Goal: Information Seeking & Learning: Learn about a topic

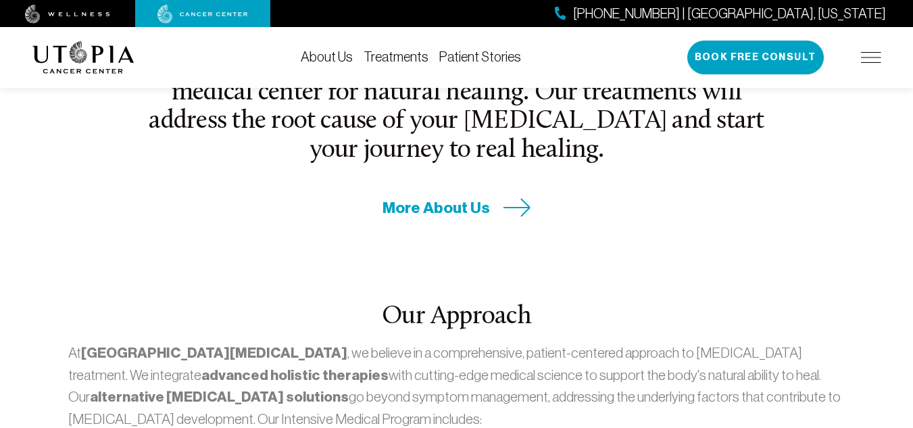
scroll to position [541, 0]
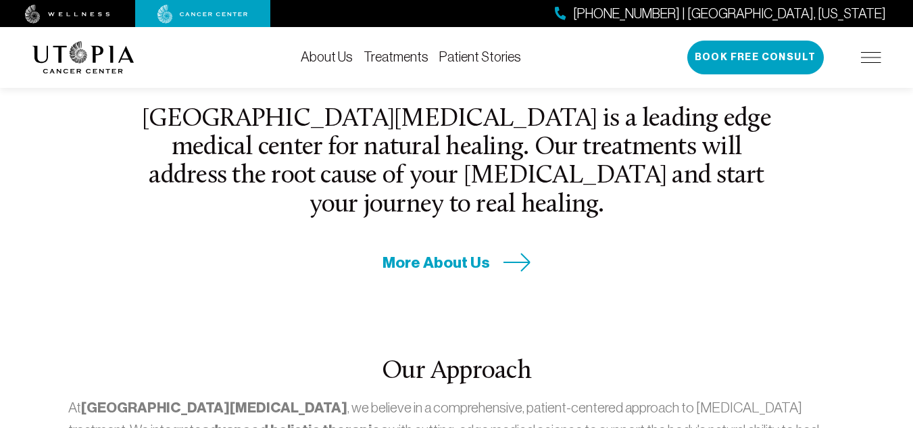
click at [406, 55] on link "Treatments" at bounding box center [396, 56] width 65 height 15
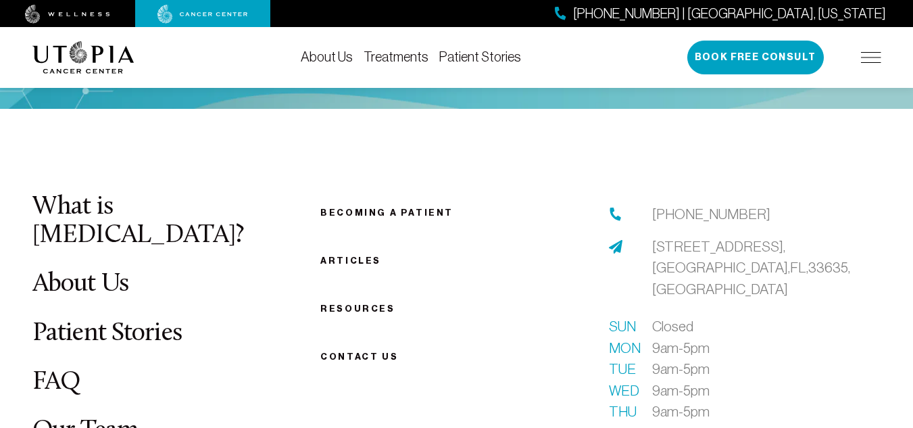
scroll to position [3717, 0]
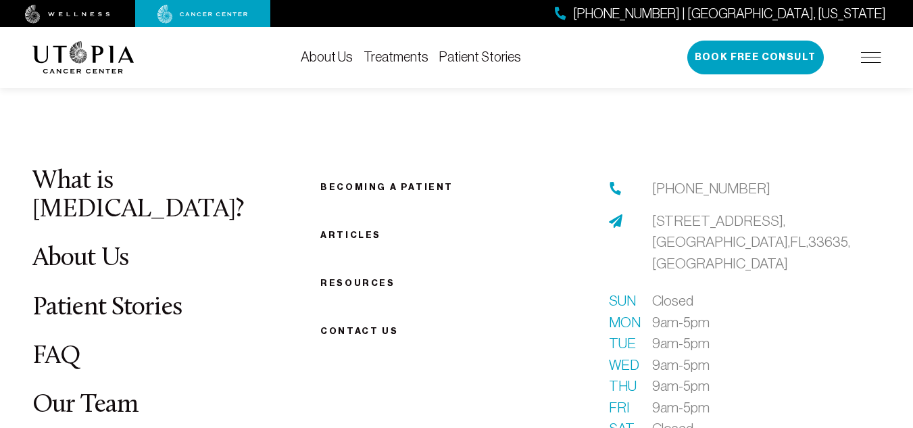
click at [137, 295] on link "Patient Stories" at bounding box center [107, 308] width 150 height 26
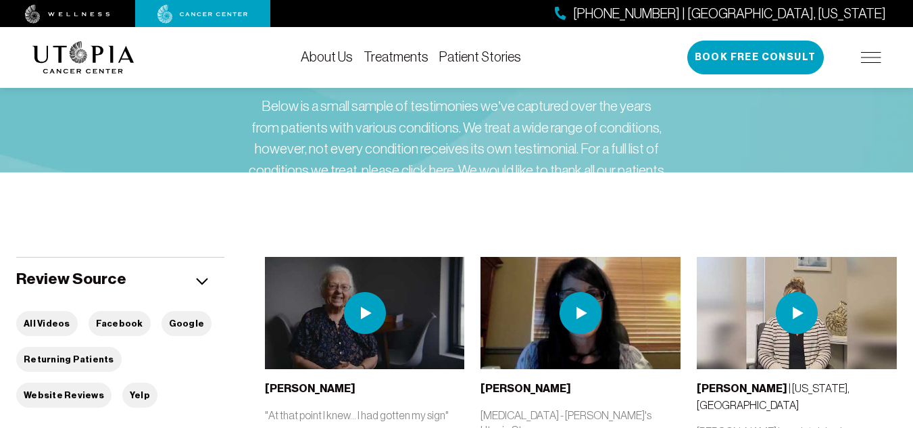
scroll to position [68, 0]
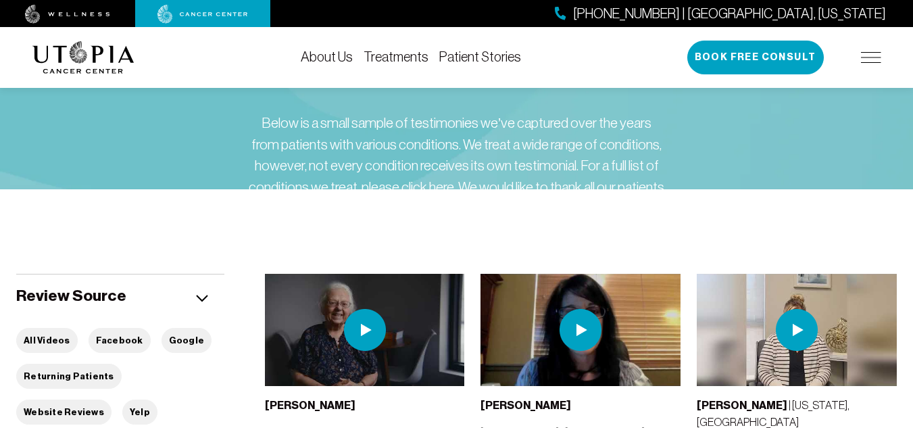
click at [631, 201] on div "Below is a small sample of testimonies we’ve captured over the years from patie…" at bounding box center [456, 176] width 419 height 128
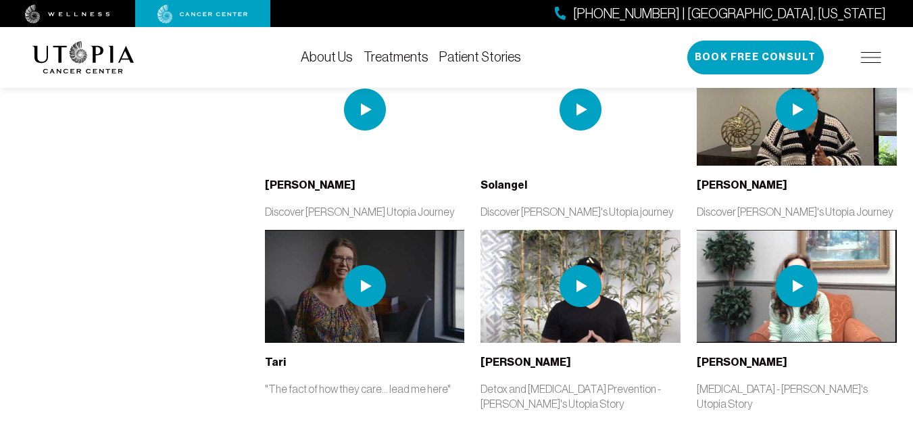
scroll to position [2704, 0]
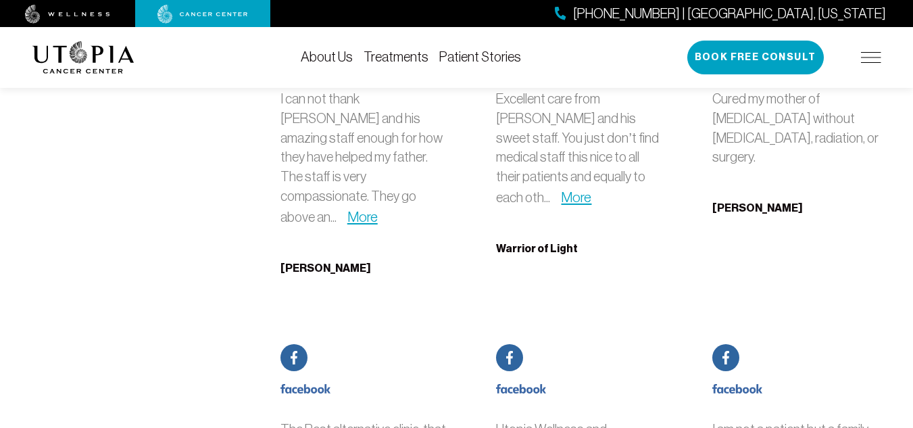
scroll to position [5340, 0]
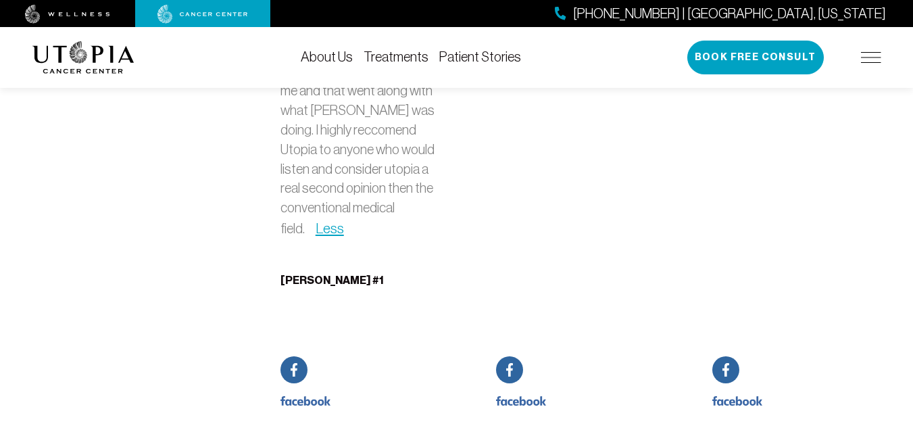
scroll to position [6353, 0]
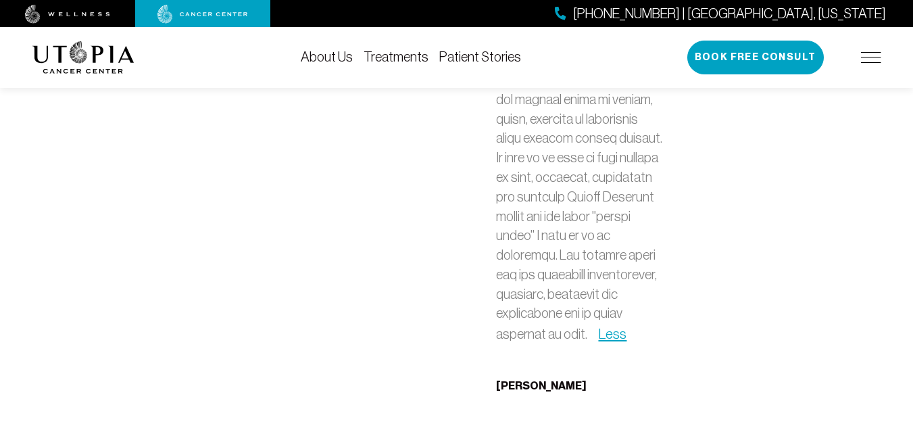
scroll to position [7705, 0]
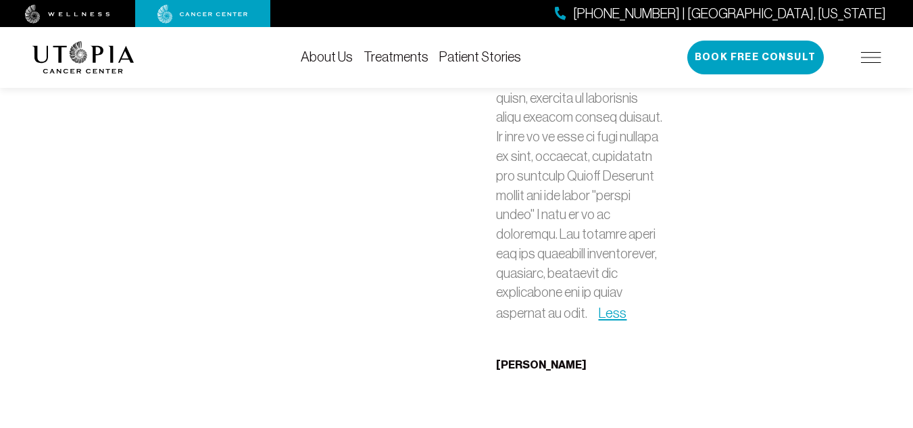
click at [335, 55] on link "About Us" at bounding box center [327, 56] width 52 height 15
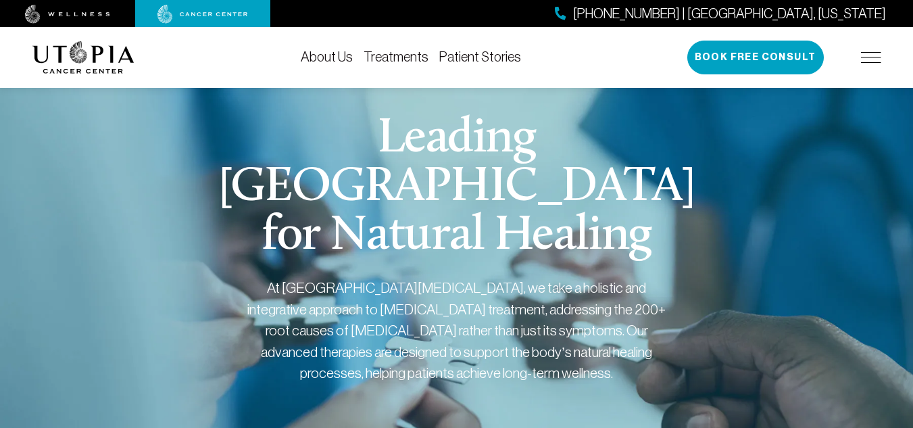
click at [873, 53] on img at bounding box center [871, 57] width 20 height 11
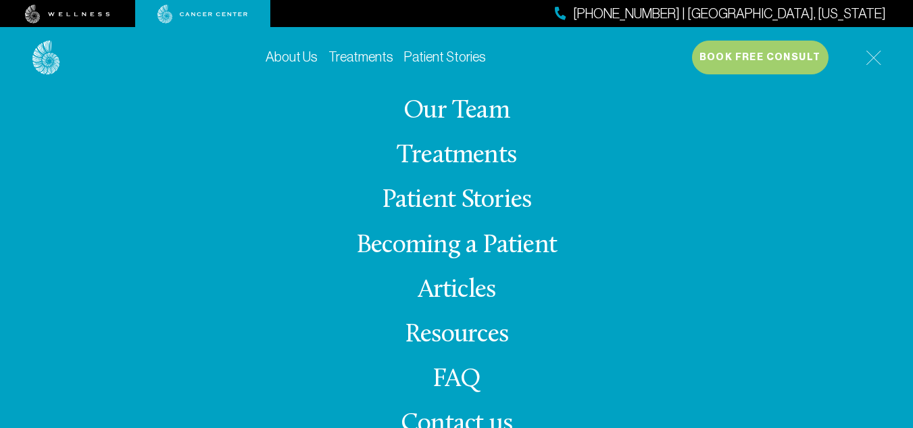
scroll to position [270, 0]
click at [445, 378] on link "FAQ" at bounding box center [457, 379] width 49 height 26
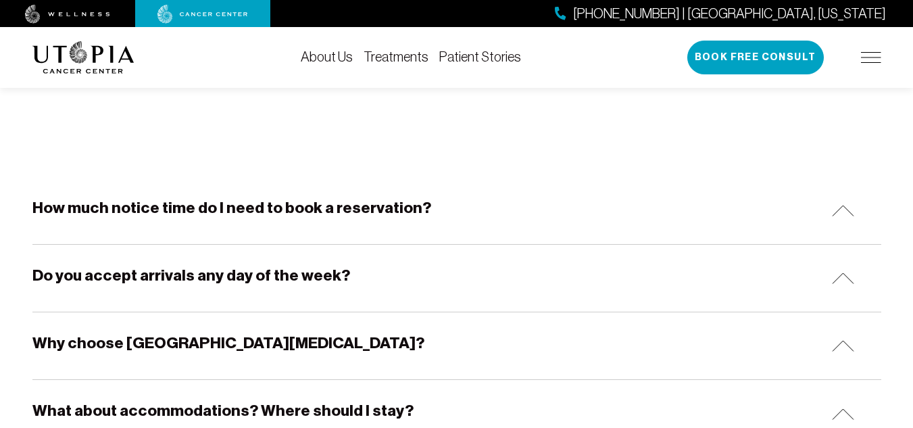
scroll to position [203, 0]
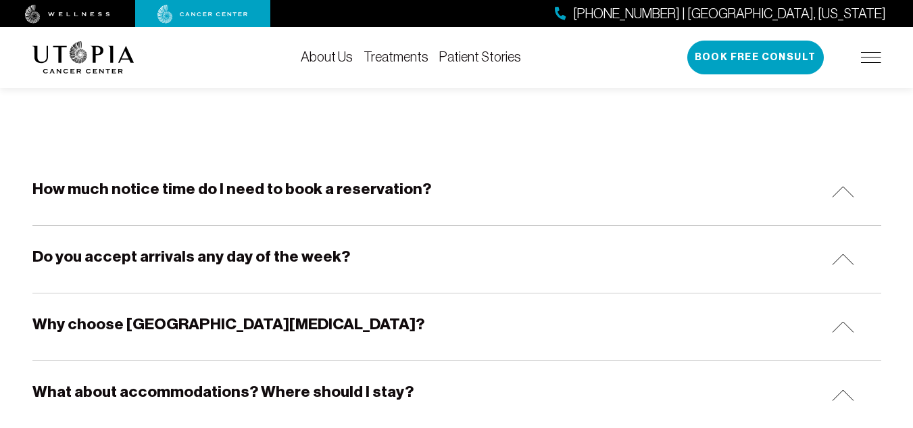
click at [520, 330] on div "Why choose [GEOGRAPHIC_DATA][MEDICAL_DATA]?" at bounding box center [456, 326] width 849 height 67
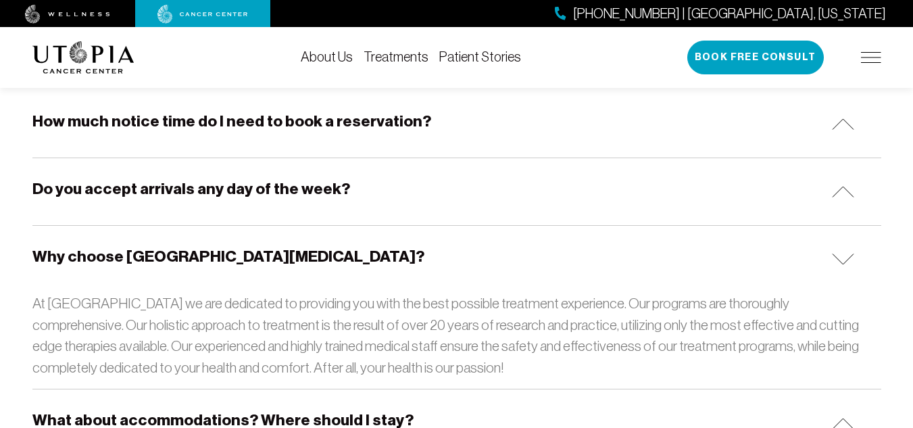
scroll to position [338, 0]
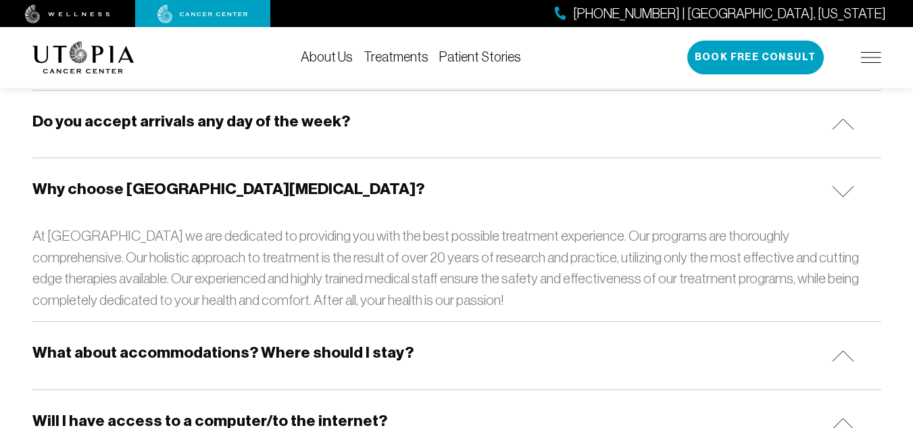
click at [487, 341] on div "What about accommodations? Where should I stay?" at bounding box center [456, 355] width 849 height 67
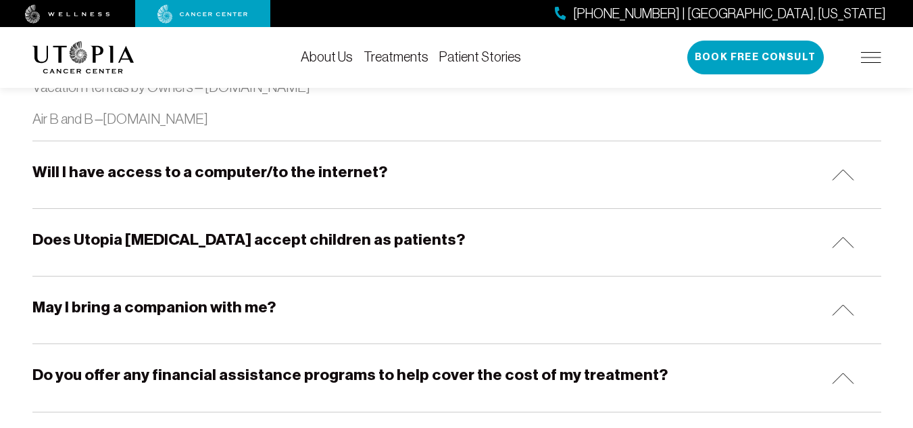
scroll to position [1690, 0]
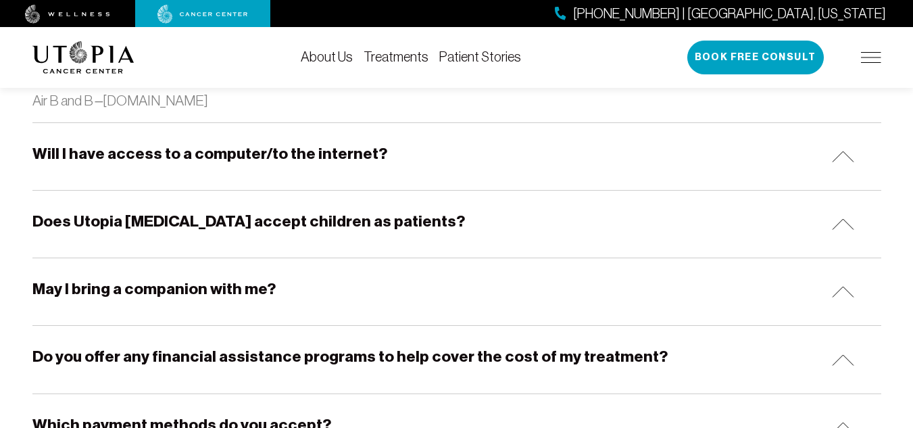
click at [453, 356] on h5 "Do you offer any financial assistance programs to help cover the cost of my tre…" at bounding box center [349, 356] width 635 height 21
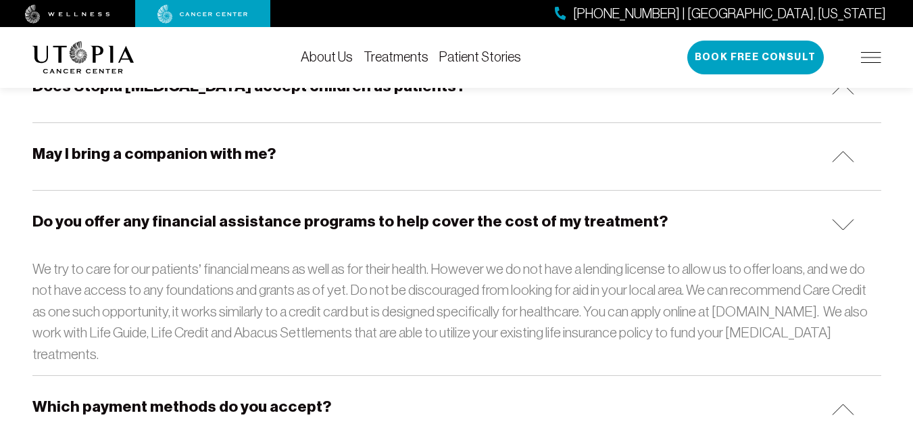
scroll to position [1892, 0]
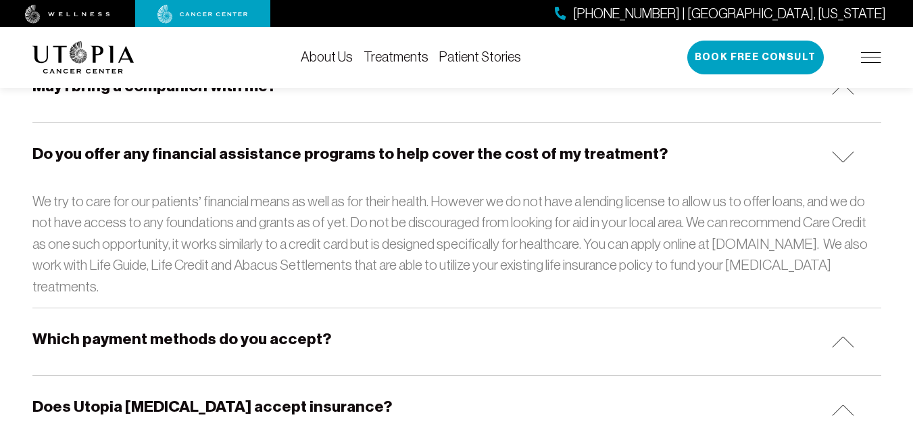
click at [388, 324] on div "Which payment methods do you accept?" at bounding box center [456, 341] width 849 height 67
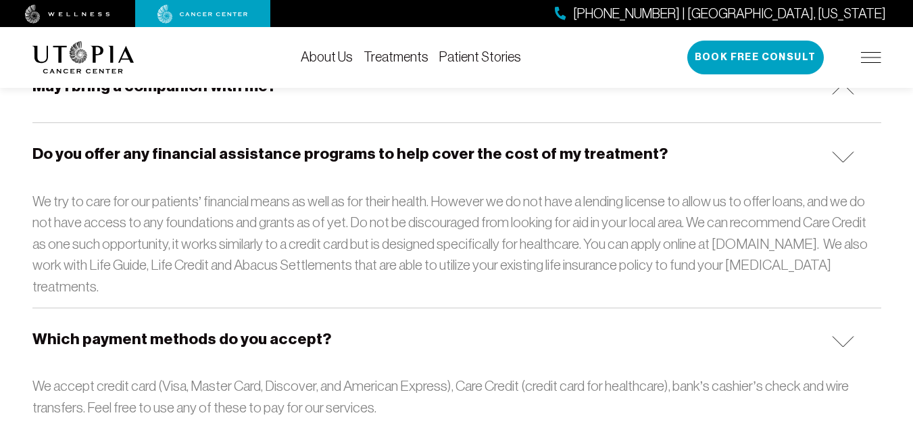
scroll to position [1960, 0]
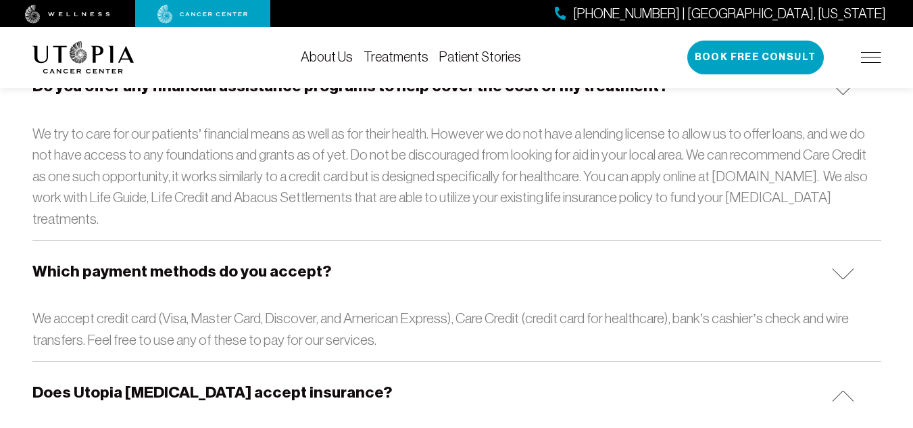
click at [352, 382] on h5 "Does Utopia [MEDICAL_DATA] accept insurance?" at bounding box center [212, 392] width 360 height 21
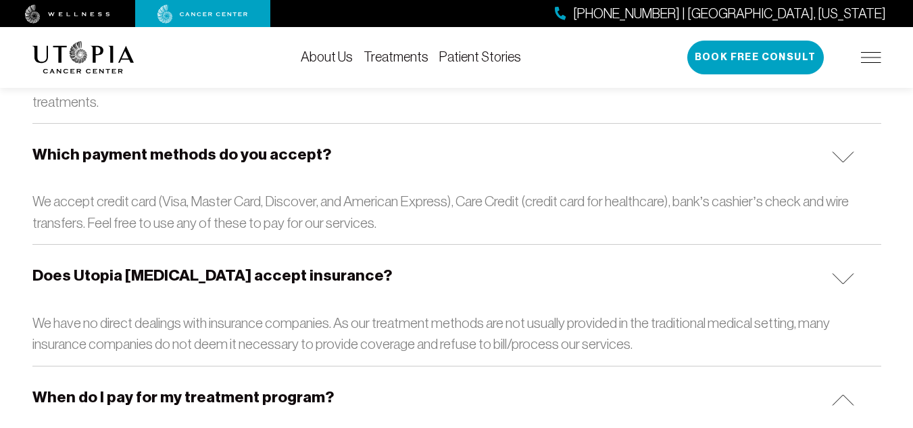
scroll to position [2095, 0]
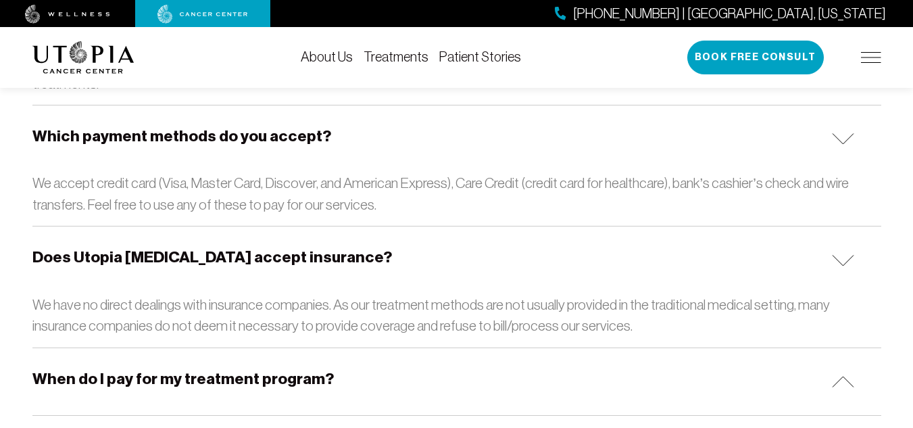
click at [316, 368] on h5 "When do I pay for my treatment program?" at bounding box center [182, 378] width 301 height 21
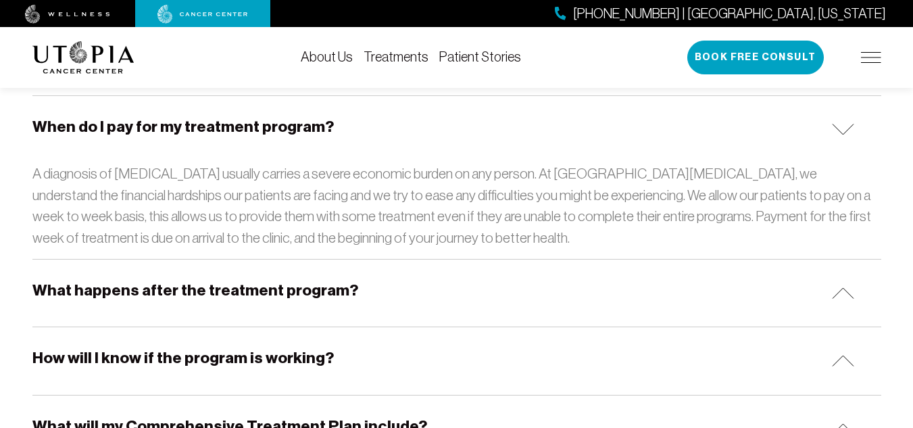
scroll to position [2366, 0]
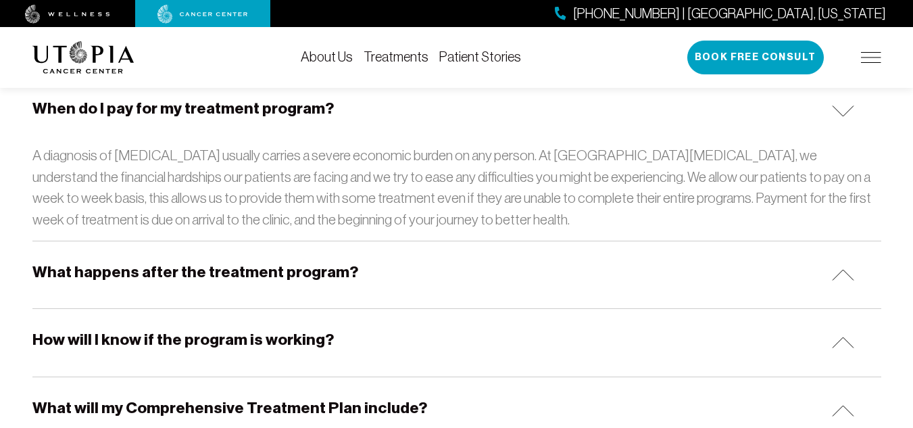
click at [444, 398] on div "What will my Comprehensive Treatment Plan include?" at bounding box center [456, 410] width 849 height 67
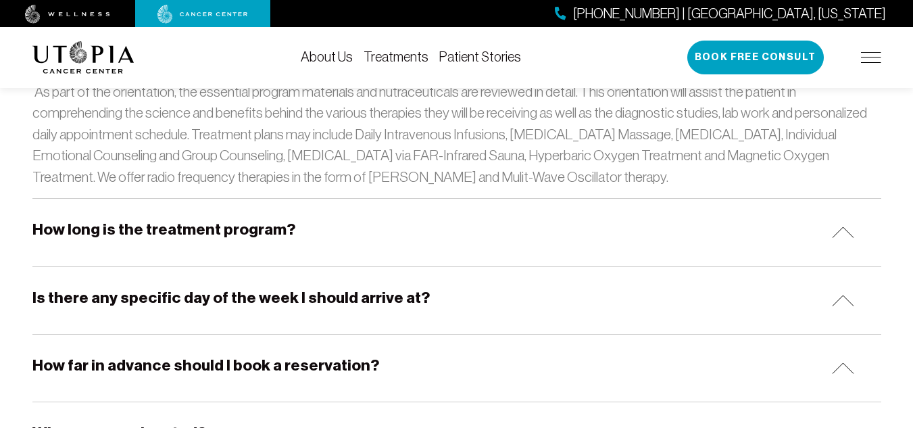
scroll to position [2839, 0]
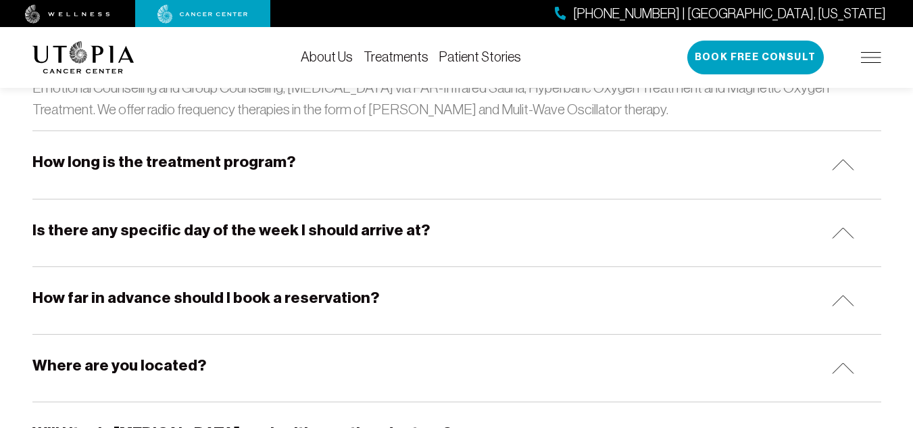
click at [362, 349] on div "Where are you located?" at bounding box center [456, 368] width 849 height 67
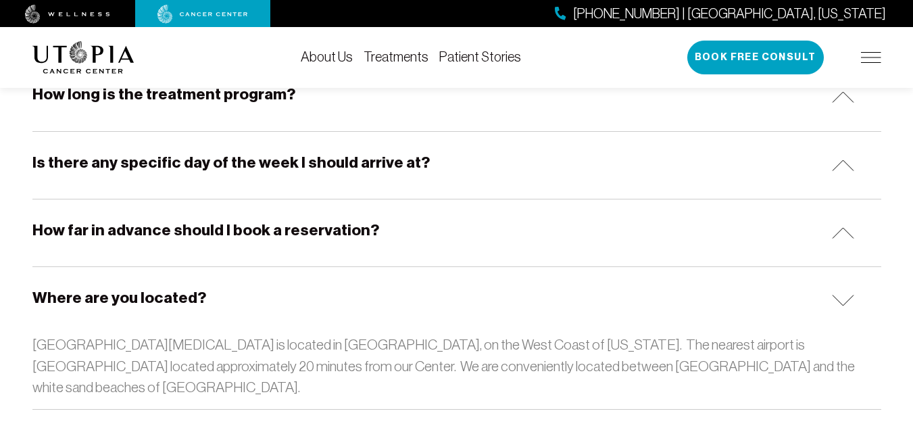
scroll to position [2974, 0]
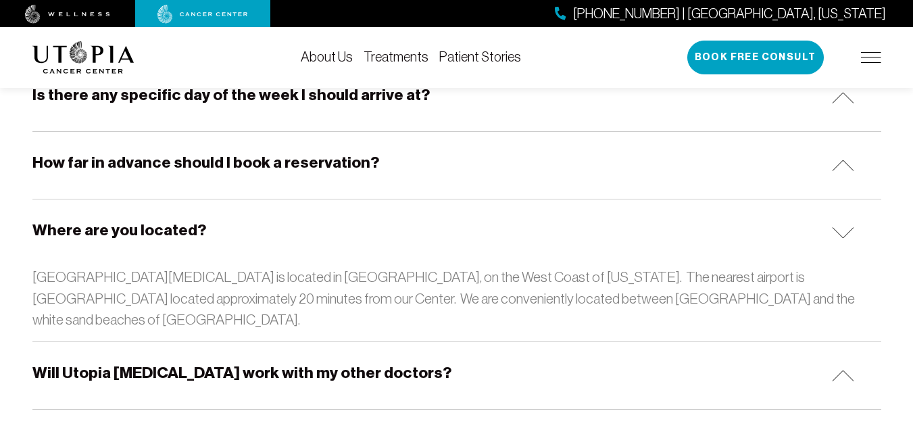
click at [415, 342] on div "Will Utopia [MEDICAL_DATA] work with my other doctors?" at bounding box center [456, 375] width 849 height 67
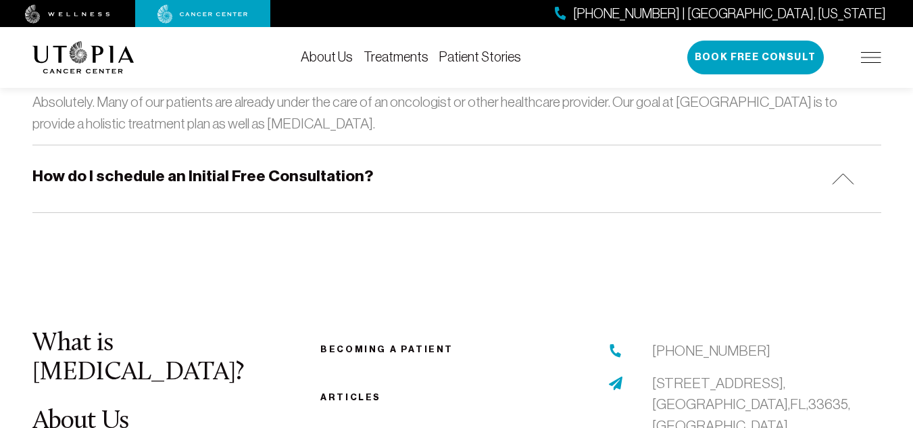
scroll to position [3312, 0]
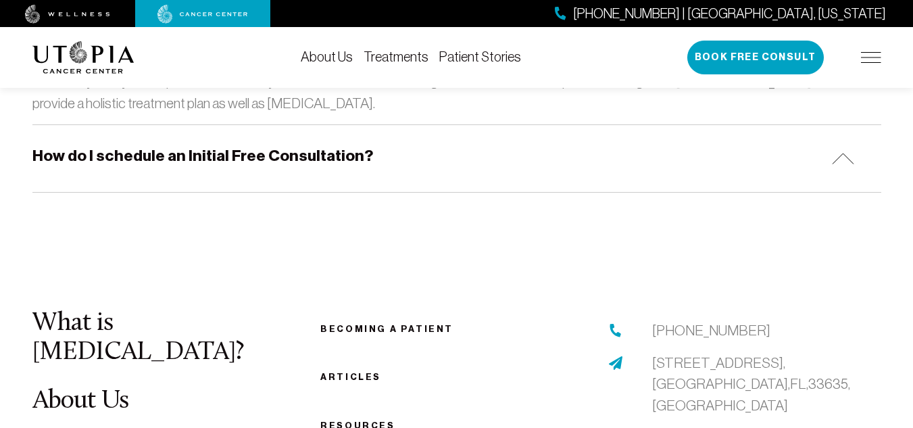
click at [362, 372] on link "Articles" at bounding box center [350, 377] width 61 height 10
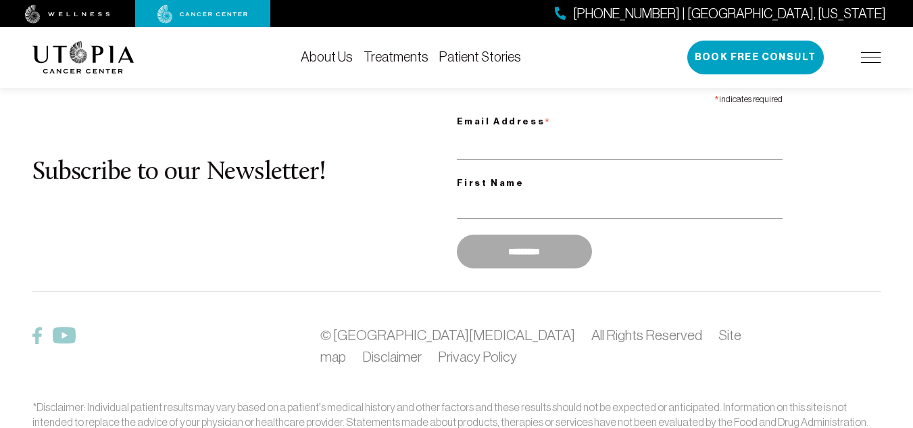
scroll to position [1638, 0]
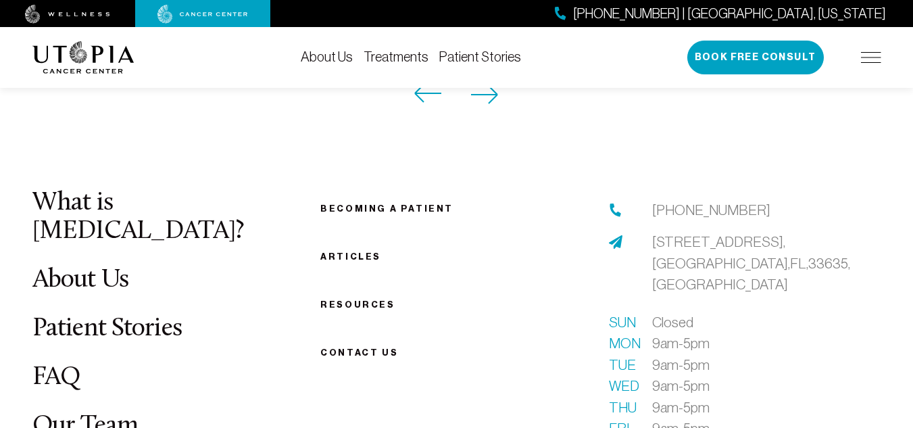
click at [353, 251] on link "Articles" at bounding box center [350, 256] width 61 height 10
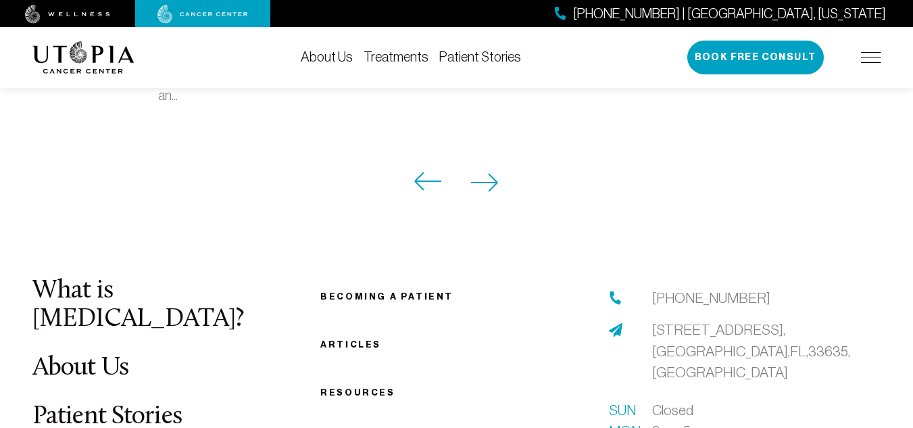
scroll to position [1555, 0]
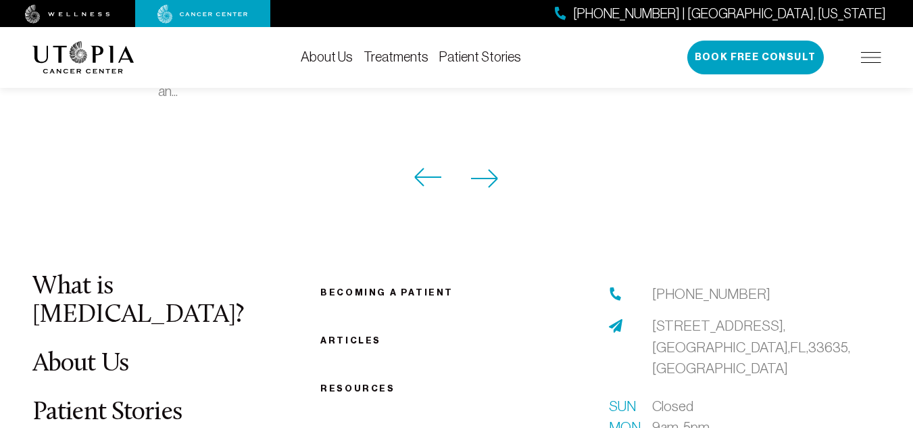
click at [365, 335] on link "Articles" at bounding box center [350, 340] width 61 height 10
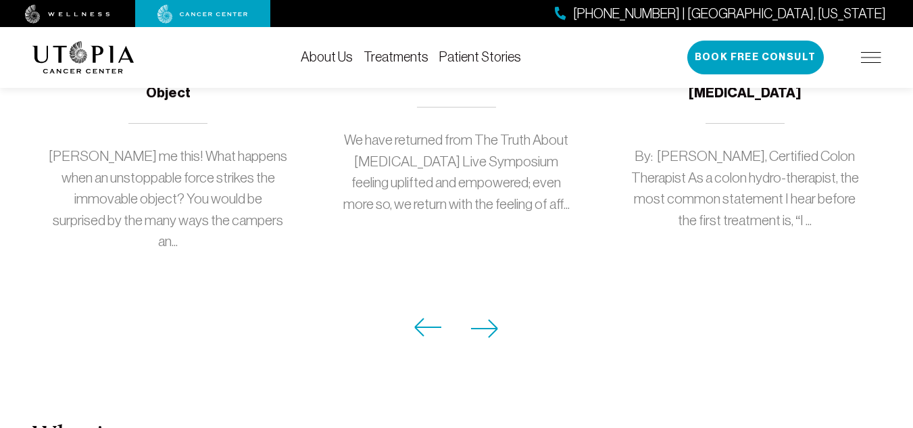
scroll to position [1419, 0]
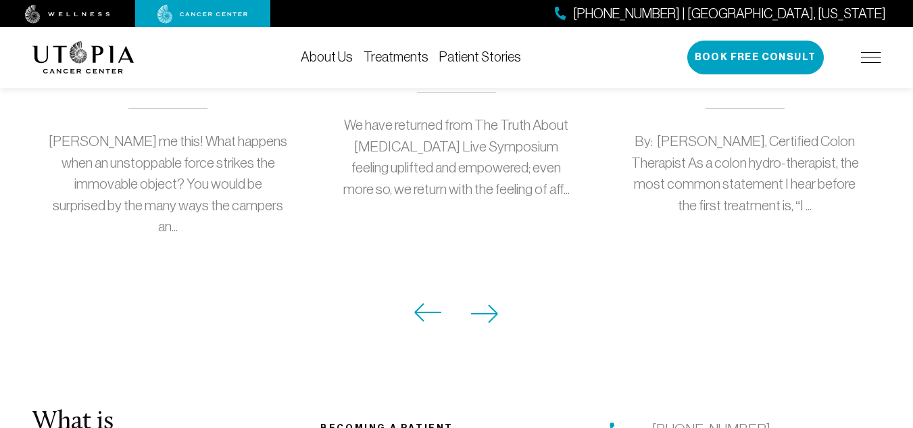
click at [483, 304] on icon at bounding box center [485, 313] width 28 height 19
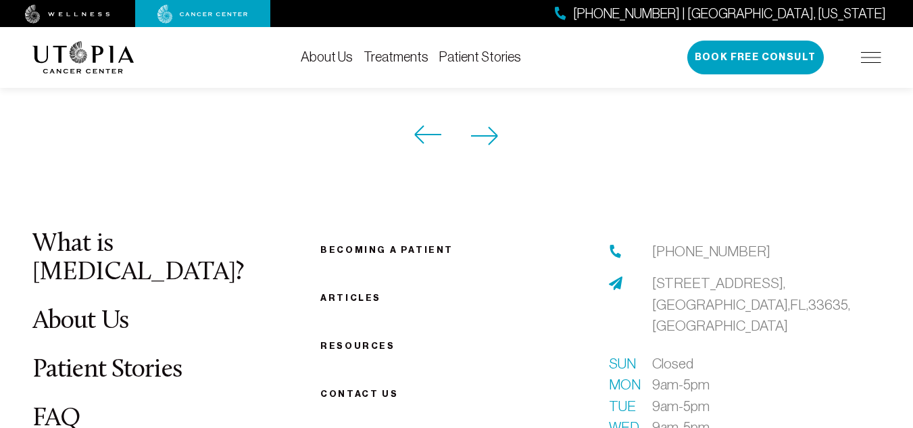
scroll to position [1555, 0]
